Goal: Transaction & Acquisition: Purchase product/service

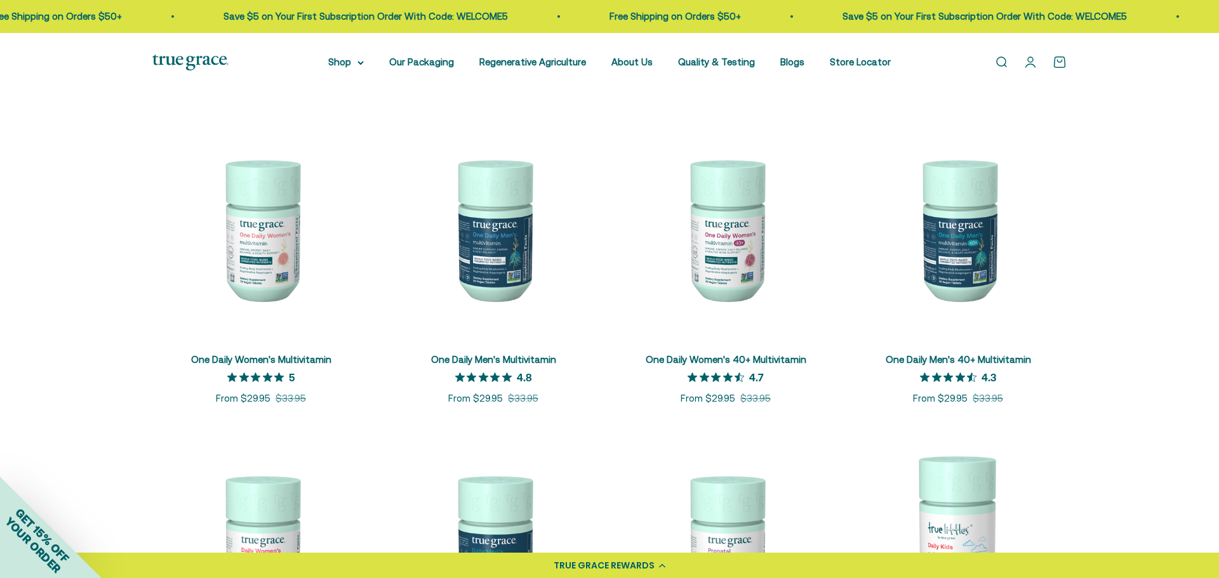
scroll to position [221, 0]
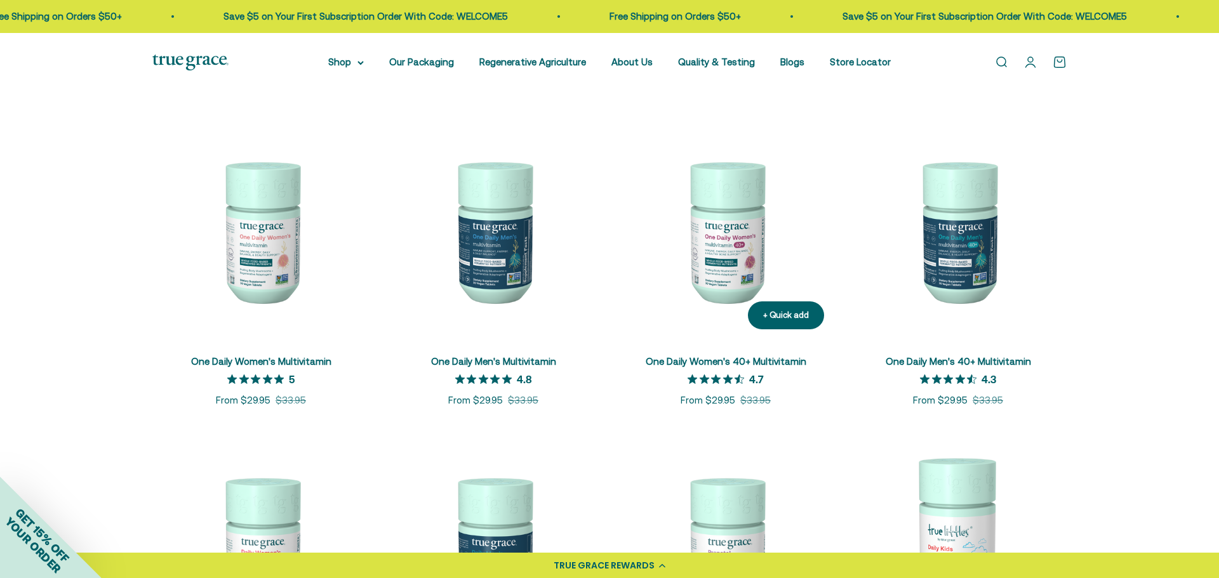
click at [725, 246] on img at bounding box center [725, 231] width 217 height 217
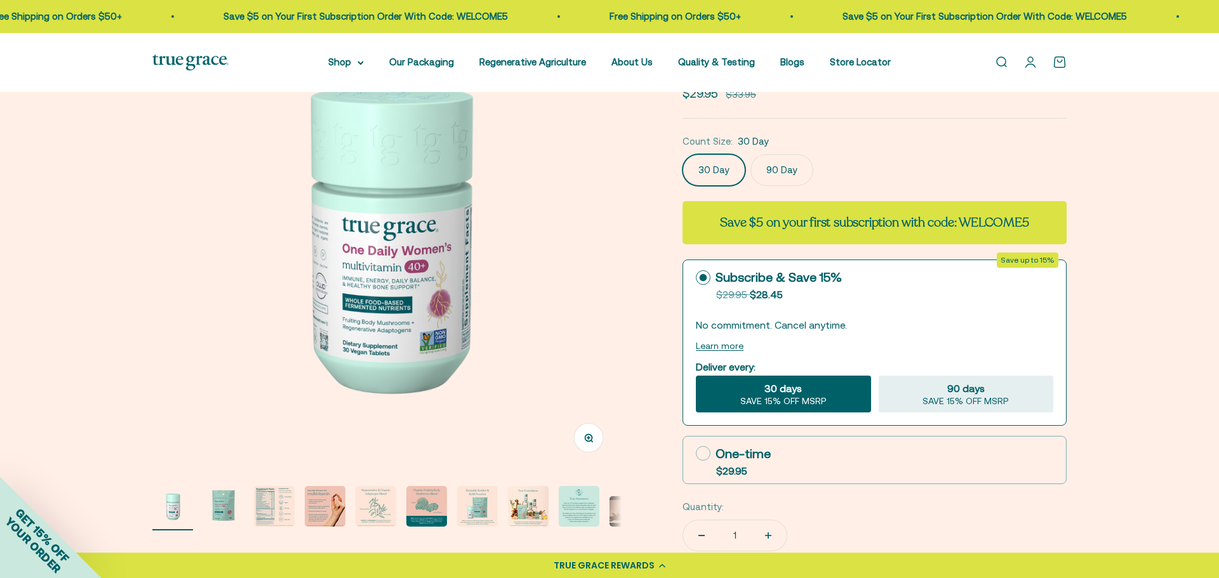
scroll to position [153, 0]
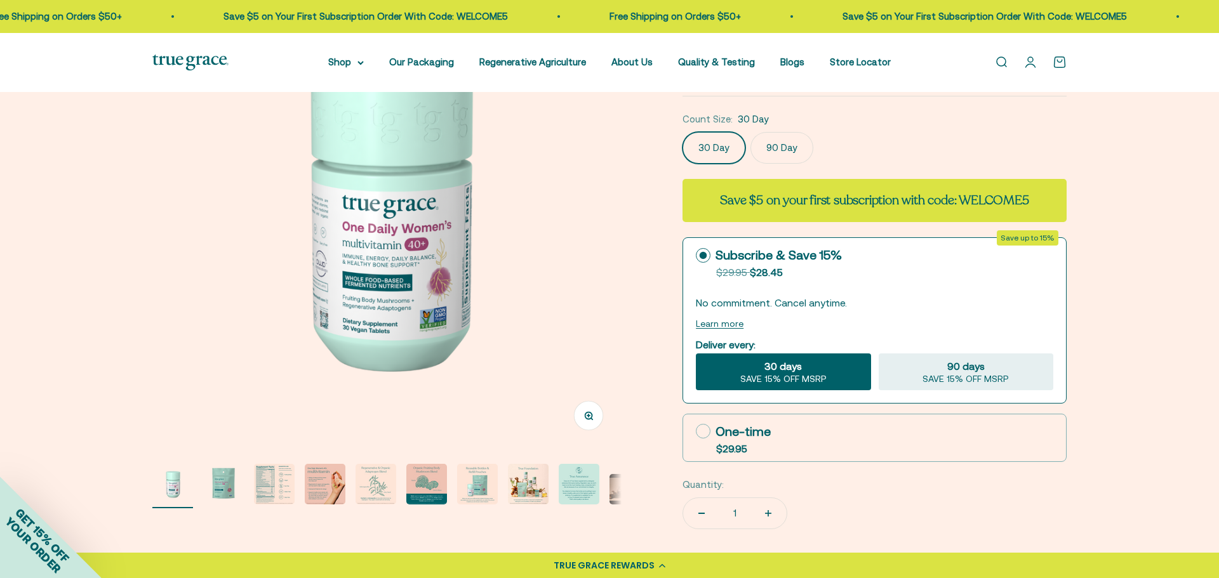
click at [220, 490] on img "Go to item 2" at bounding box center [223, 484] width 41 height 41
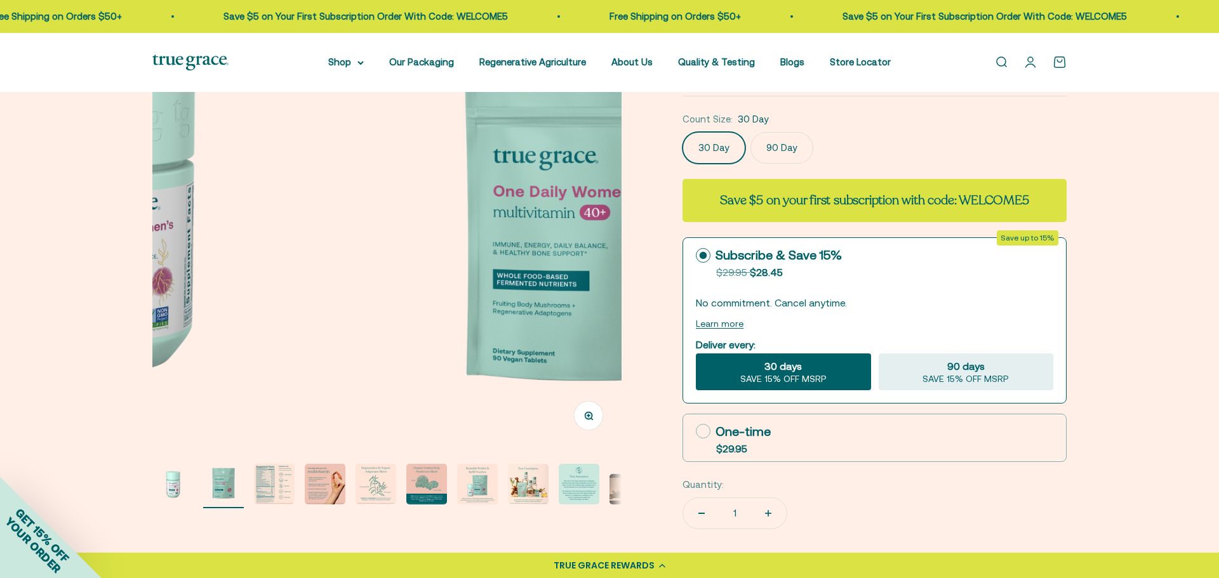
scroll to position [0, 484]
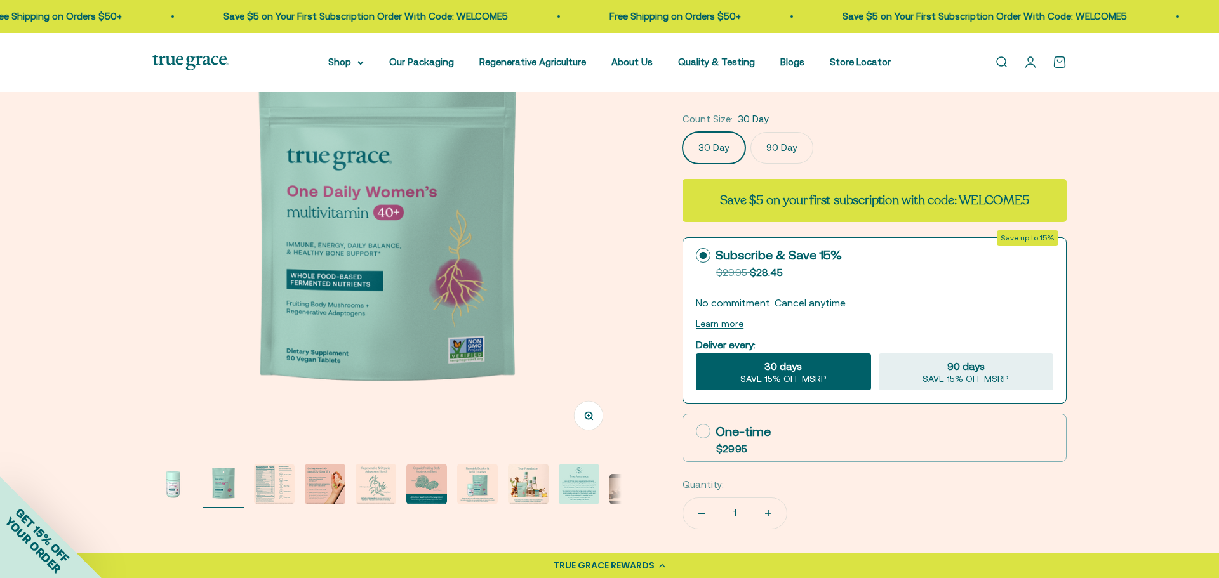
click at [272, 490] on img "Go to item 3" at bounding box center [274, 484] width 41 height 41
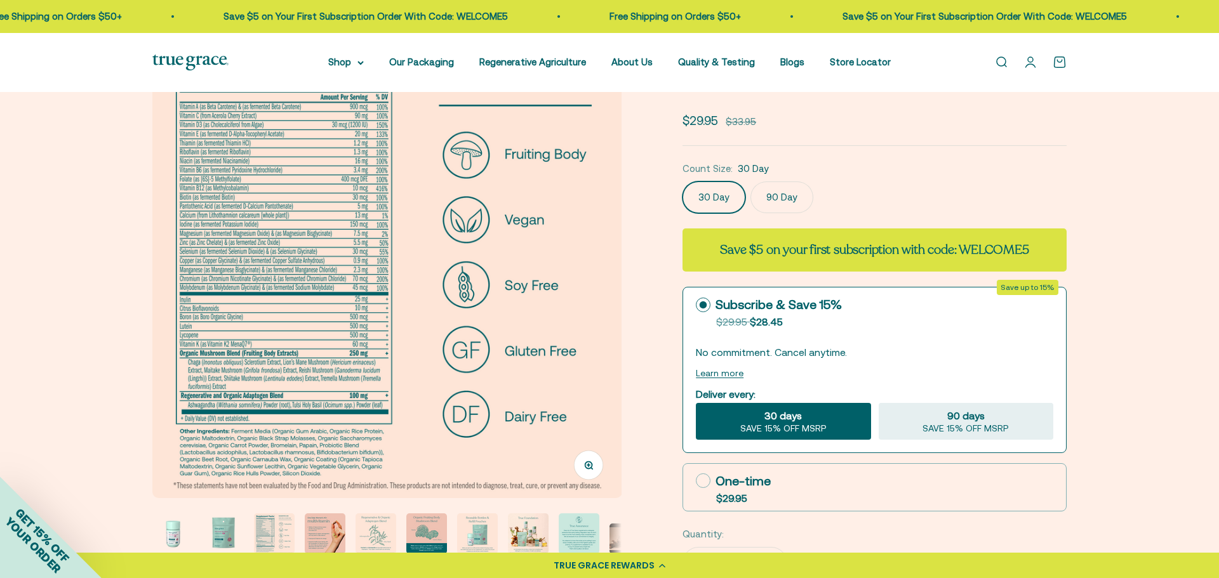
scroll to position [102, 0]
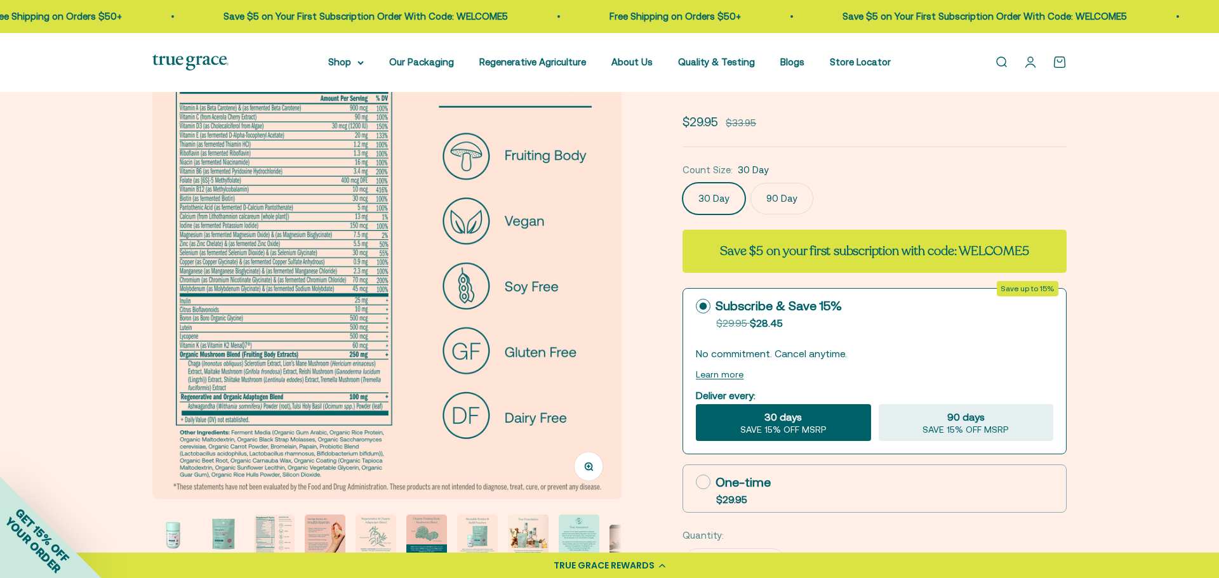
click at [319, 531] on img "Go to item 4" at bounding box center [325, 535] width 41 height 41
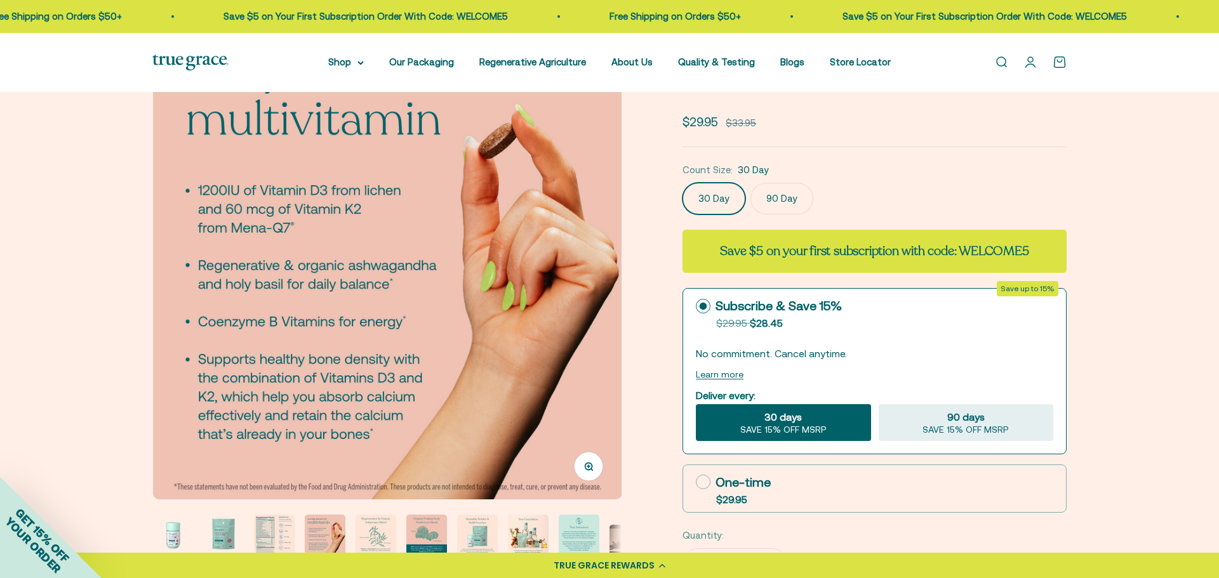
scroll to position [0, 1454]
click at [366, 532] on img "Go to item 5" at bounding box center [376, 535] width 41 height 41
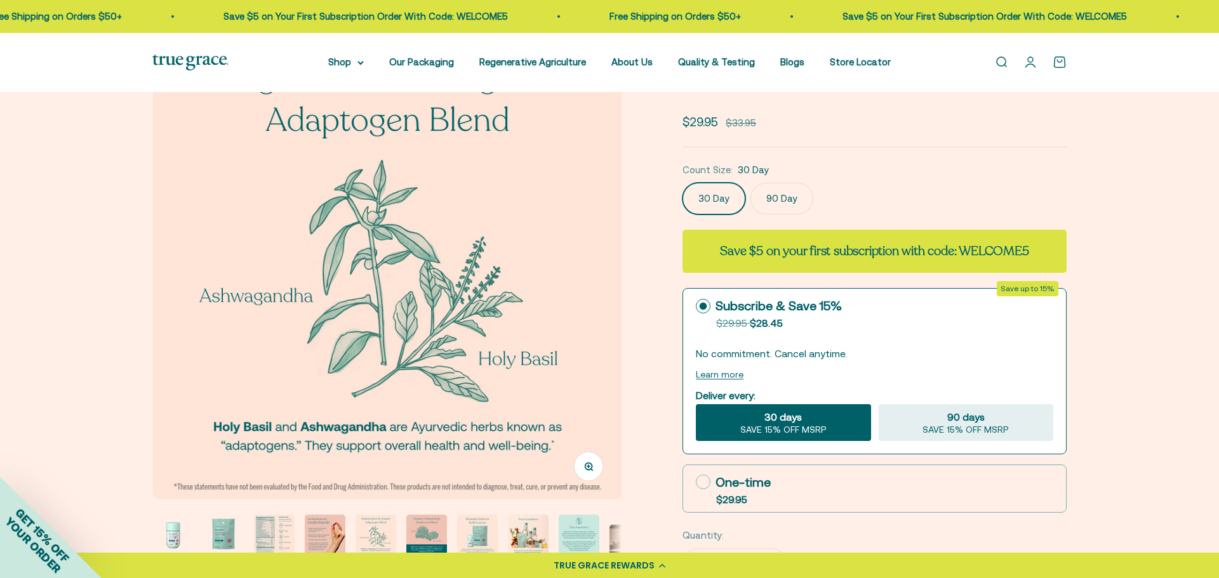
scroll to position [0, 1938]
click at [615, 298] on img at bounding box center [386, 264] width 469 height 469
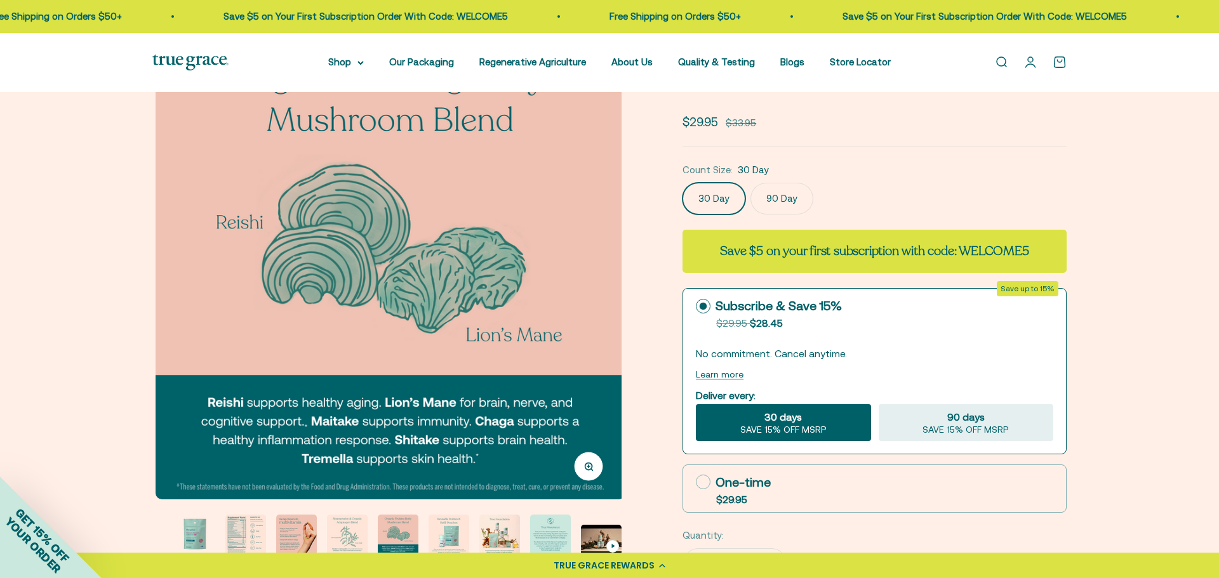
scroll to position [0, 2423]
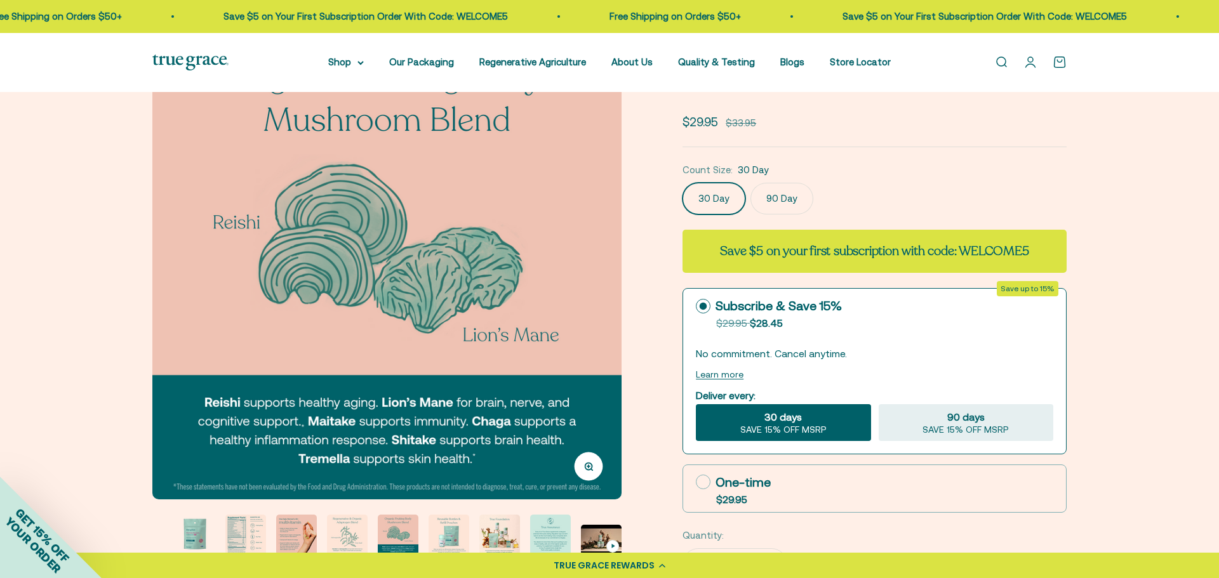
click at [615, 298] on img at bounding box center [386, 264] width 469 height 469
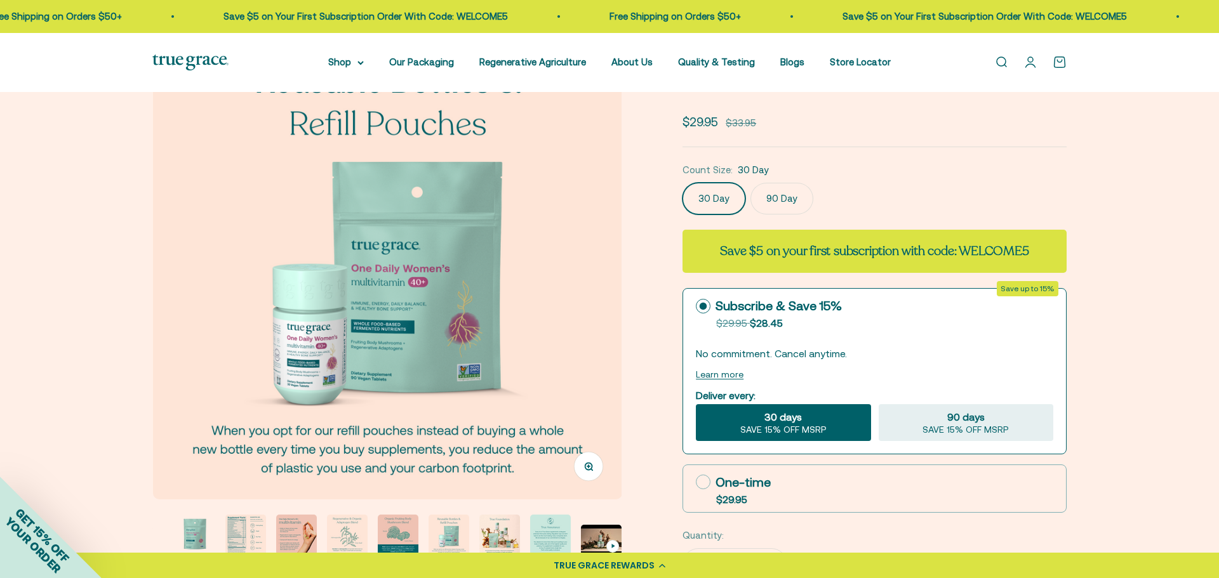
scroll to position [0, 2907]
click at [615, 298] on img at bounding box center [386, 264] width 469 height 469
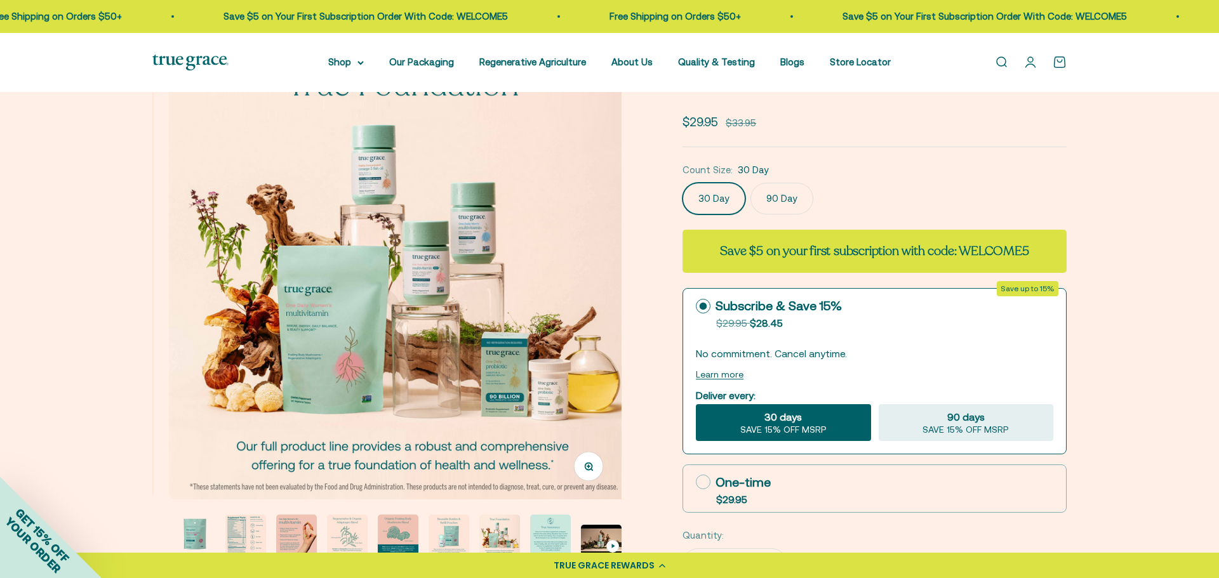
scroll to position [0, 3392]
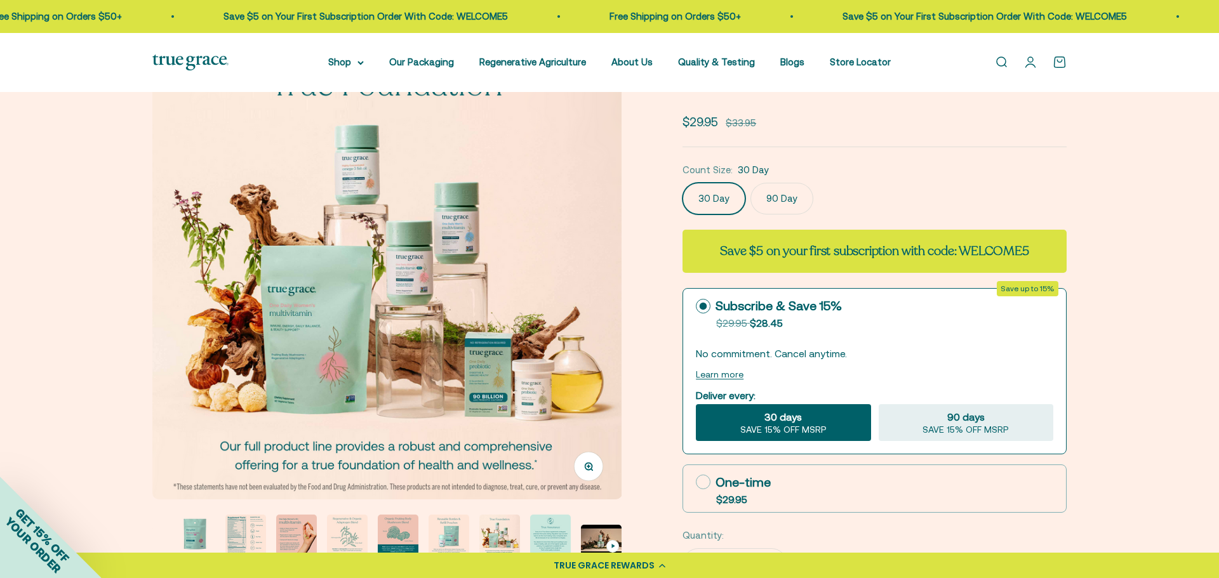
click at [776, 196] on label "90 Day" at bounding box center [781, 199] width 63 height 32
click at [683, 183] on input "90 Day" at bounding box center [682, 182] width 1 height 1
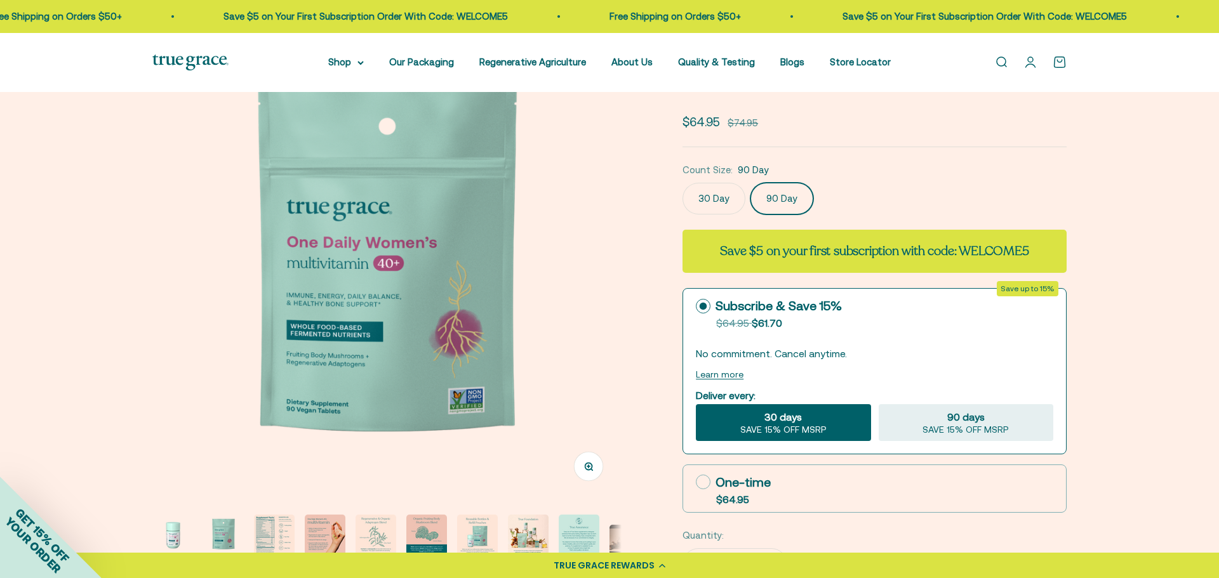
click at [711, 199] on label "30 Day" at bounding box center [714, 199] width 63 height 32
click at [683, 183] on input "30 Day" at bounding box center [682, 182] width 1 height 1
